Goal: Information Seeking & Learning: Learn about a topic

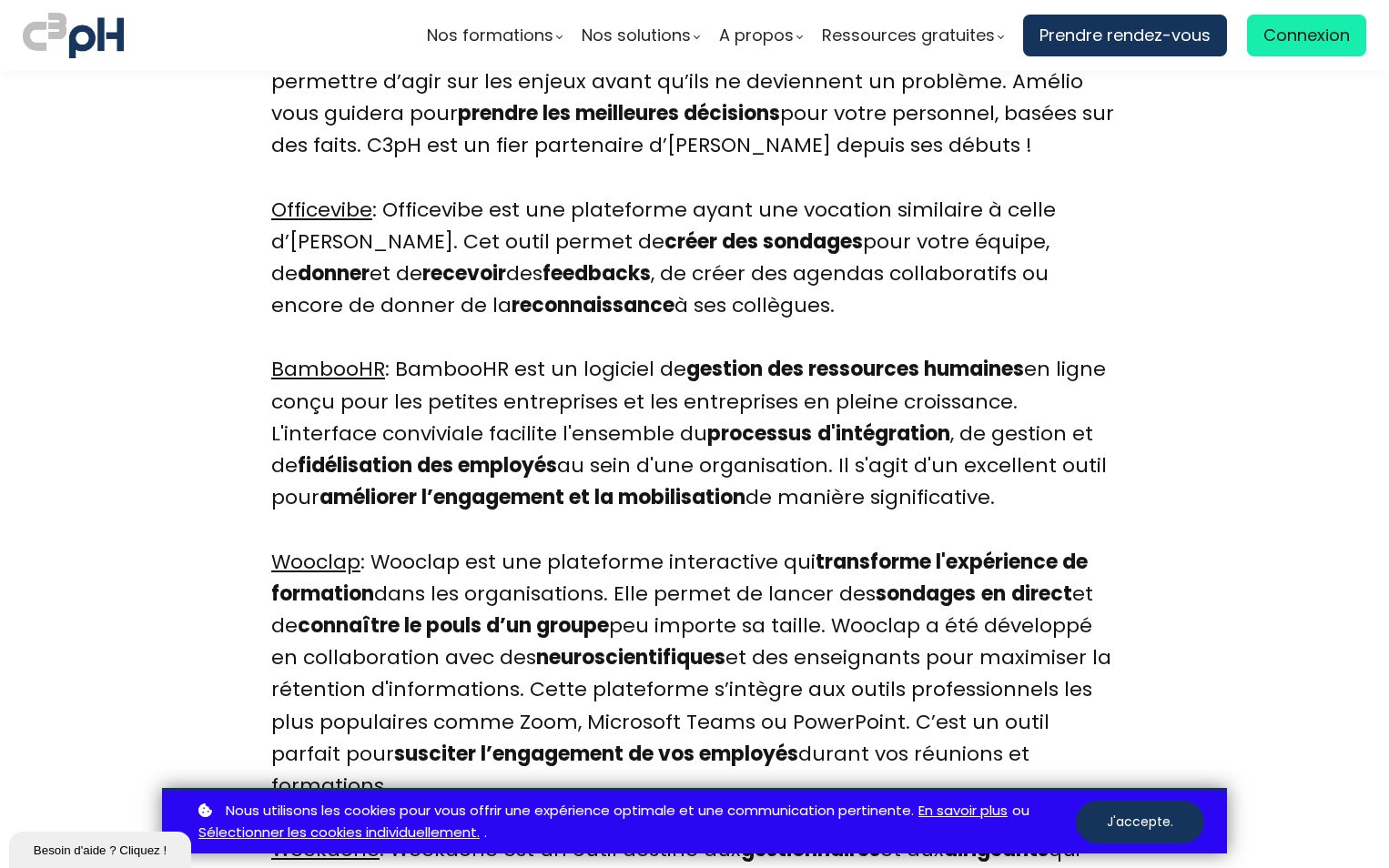
scroll to position [5398, 0]
